Goal: Task Accomplishment & Management: Use online tool/utility

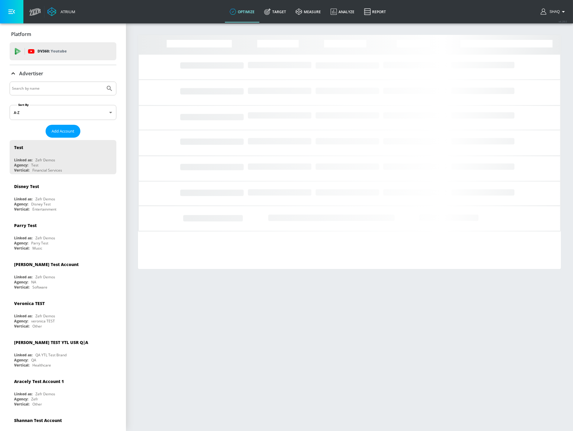
click at [59, 91] on input "Search by name" at bounding box center [57, 89] width 91 height 8
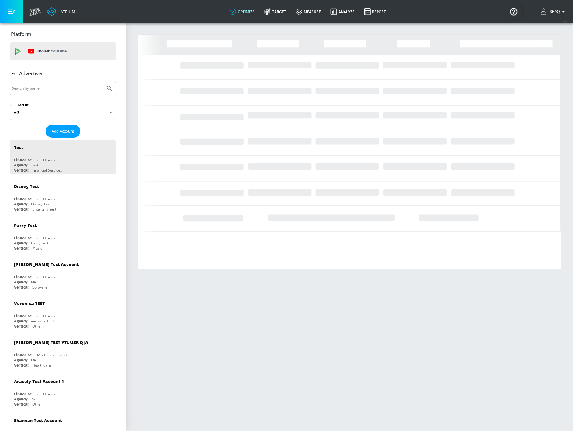
click at [59, 91] on input "Search by name" at bounding box center [57, 89] width 91 height 8
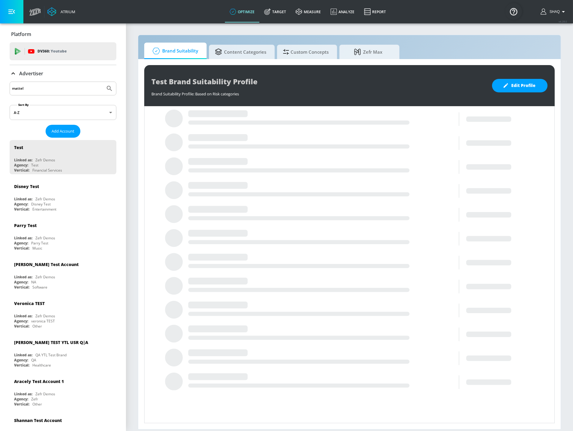
type input "mattel"
click at [103, 82] on button "Submit Search" at bounding box center [109, 88] width 13 height 13
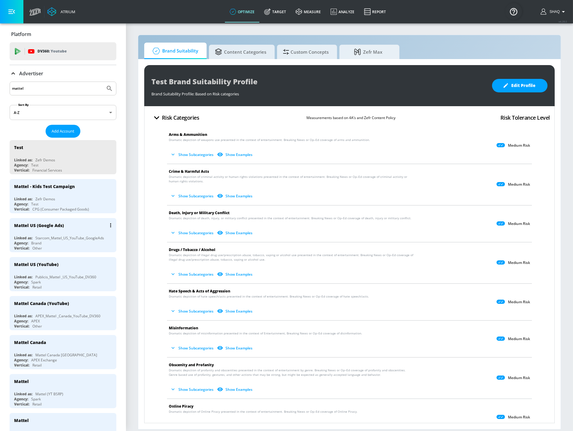
click at [51, 240] on div "Agency: Brand" at bounding box center [64, 242] width 101 height 5
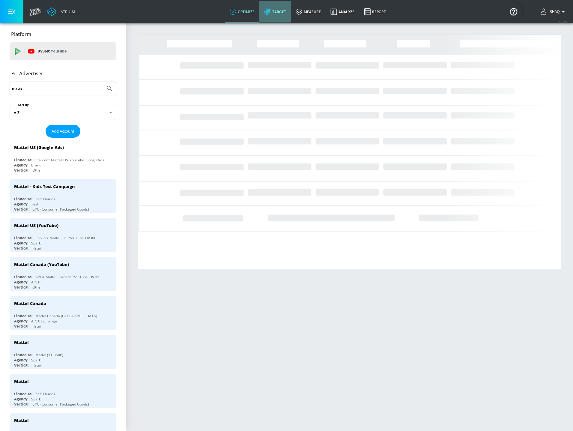
click at [269, 16] on link "Target" at bounding box center [274, 12] width 31 height 22
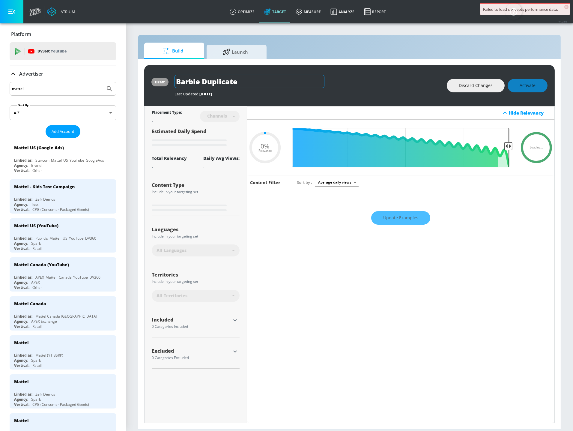
type input "0.05"
click at [233, 53] on span "Launch" at bounding box center [236, 51] width 46 height 14
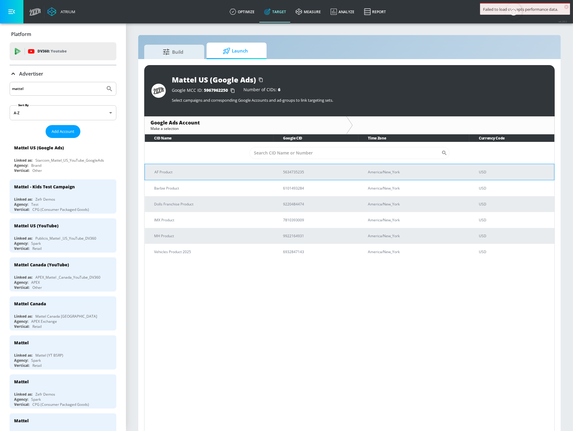
click at [211, 169] on p "AF Product" at bounding box center [211, 172] width 114 height 6
